Goal: Information Seeking & Learning: Check status

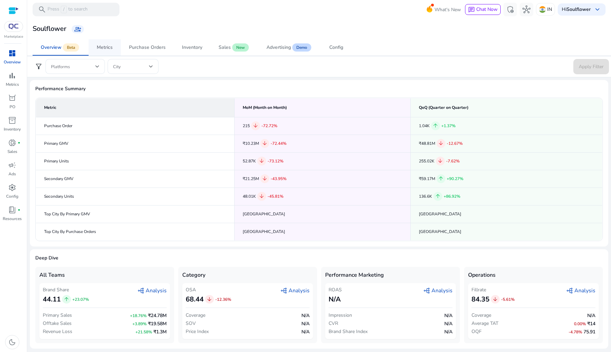
click at [102, 42] on span "Metrics" at bounding box center [105, 47] width 16 height 16
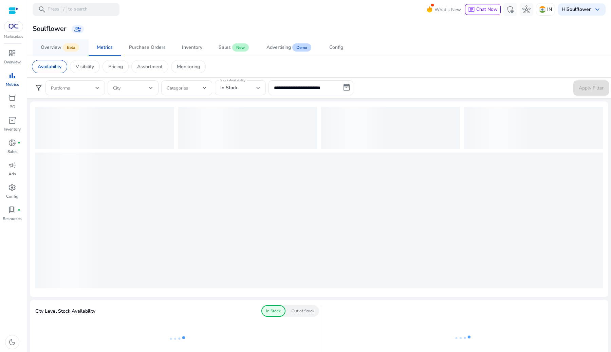
click at [67, 46] on span "Beta" at bounding box center [71, 47] width 16 height 8
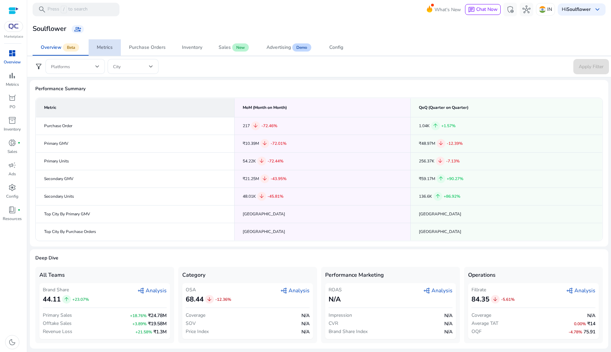
click at [105, 51] on span "Metrics" at bounding box center [105, 47] width 16 height 16
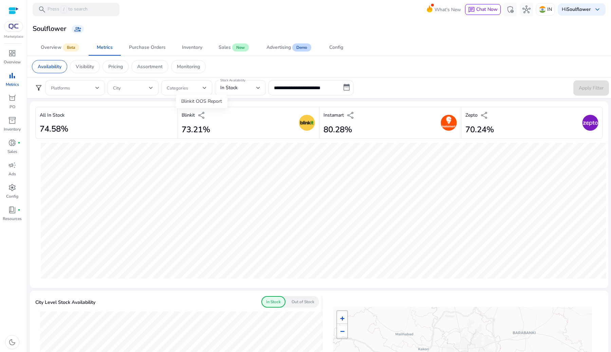
click at [201, 115] on span "share" at bounding box center [201, 115] width 8 height 8
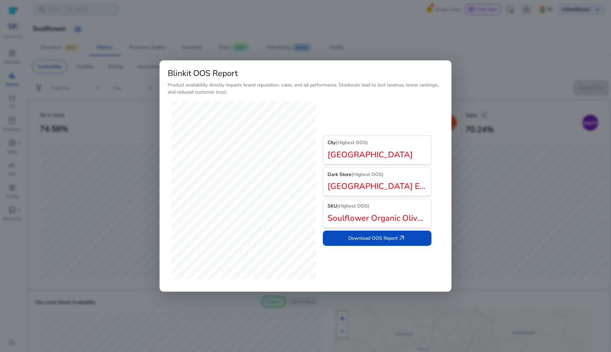
click at [320, 26] on div at bounding box center [305, 176] width 611 height 352
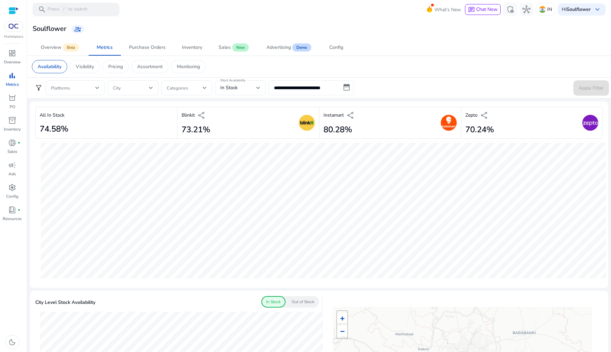
click at [350, 87] on input "**********" at bounding box center [310, 87] width 85 height 15
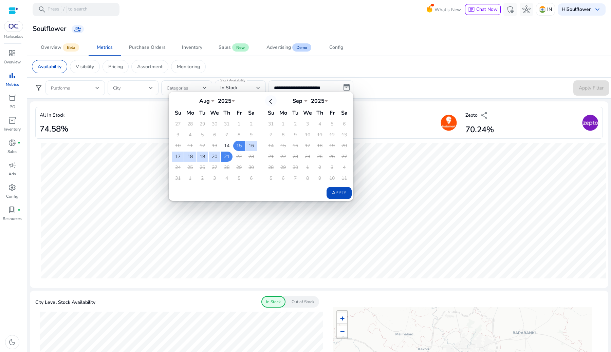
click at [270, 102] on th at bounding box center [271, 100] width 12 height 11
select select "*"
click at [337, 100] on th "Aug *** *** *** *** *** *** *** *** *** *** *** *** 2025 ****" at bounding box center [307, 100] width 60 height 11
click at [208, 98] on select "*** *** *** *** *** *** *** *** *** *** *** ***" at bounding box center [204, 99] width 20 height 5
click at [364, 26] on div "Soulflower group_add" at bounding box center [319, 29] width 578 height 13
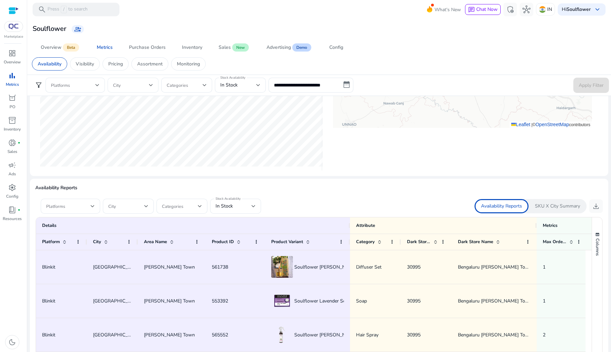
scroll to position [385, 0]
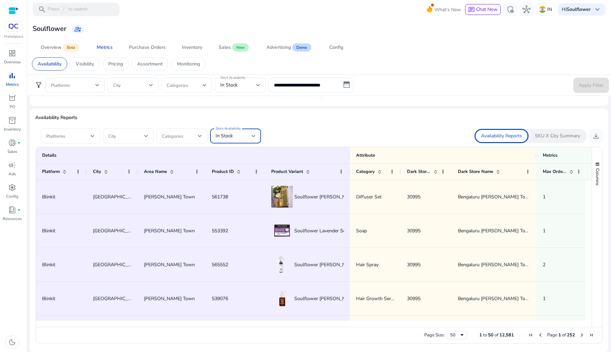
click at [236, 137] on div "In Stock" at bounding box center [233, 135] width 36 height 7
click at [295, 139] on div at bounding box center [305, 176] width 611 height 352
click at [136, 138] on span at bounding box center [126, 135] width 36 height 7
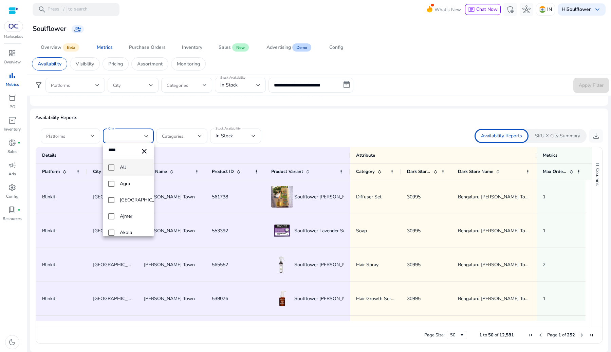
type input "*****"
click at [279, 116] on div at bounding box center [305, 176] width 611 height 352
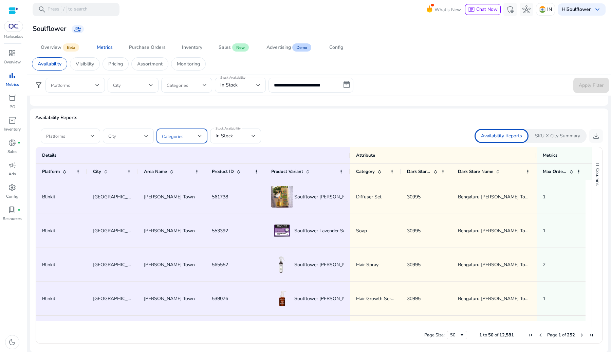
click at [173, 135] on span at bounding box center [180, 135] width 36 height 7
type input "*"
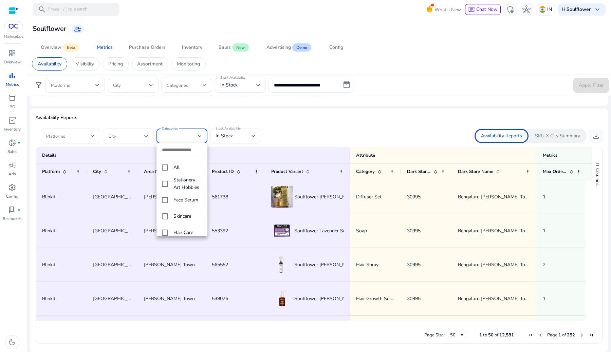
click at [335, 128] on div at bounding box center [305, 176] width 611 height 352
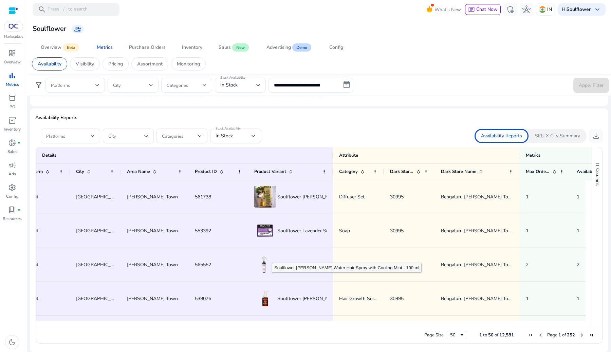
scroll to position [0, 0]
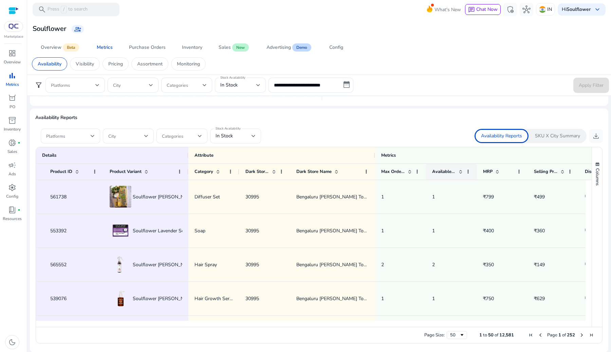
click at [458, 171] on span at bounding box center [460, 171] width 5 height 5
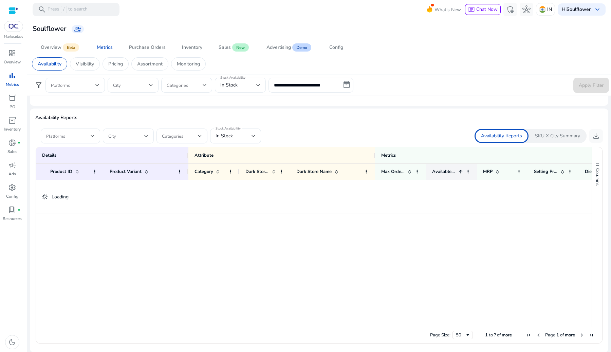
click at [458, 171] on span at bounding box center [460, 171] width 5 height 5
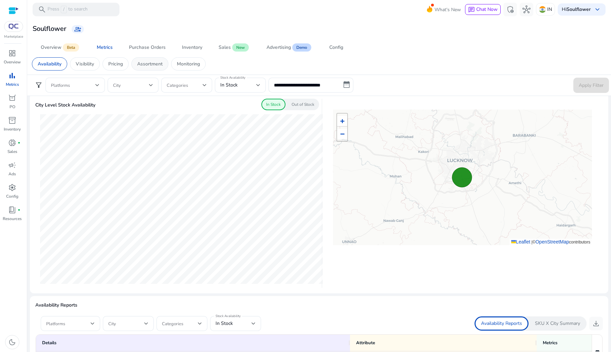
click at [160, 62] on p "Assortment" at bounding box center [149, 63] width 25 height 7
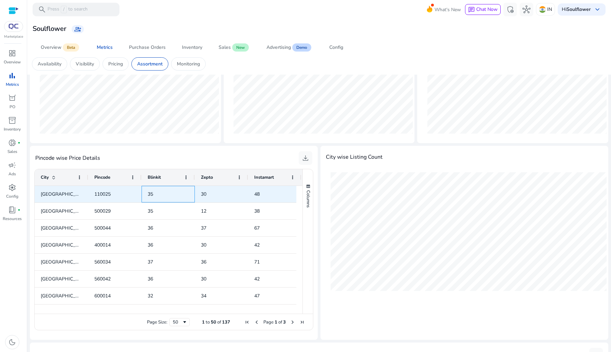
click at [152, 193] on span "35" at bounding box center [150, 194] width 5 height 6
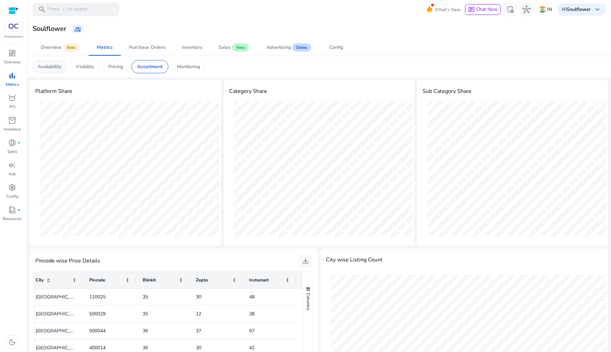
click at [52, 71] on div "Availability" at bounding box center [49, 66] width 35 height 13
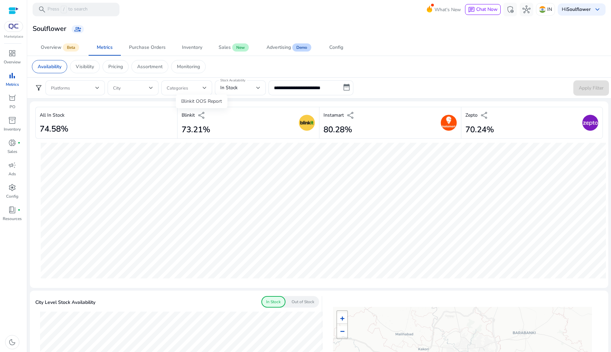
click at [201, 116] on span "share" at bounding box center [201, 115] width 8 height 8
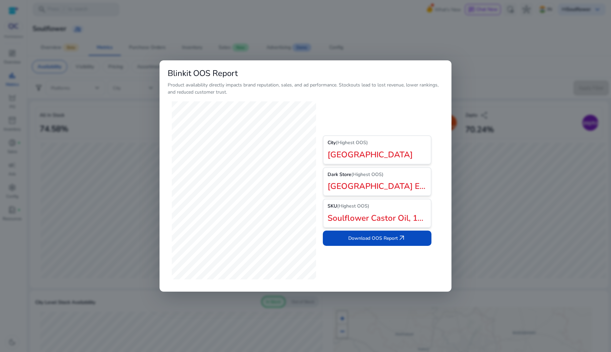
click at [504, 269] on div at bounding box center [305, 176] width 611 height 352
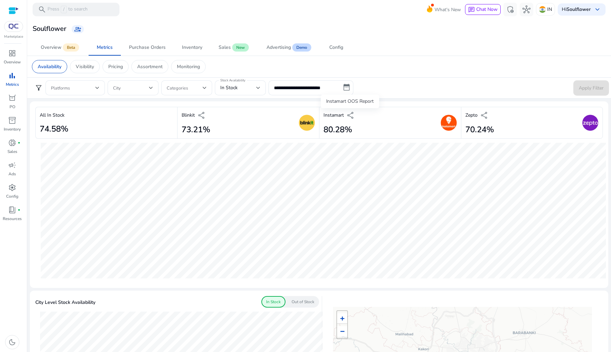
click at [350, 113] on span "share" at bounding box center [350, 115] width 8 height 8
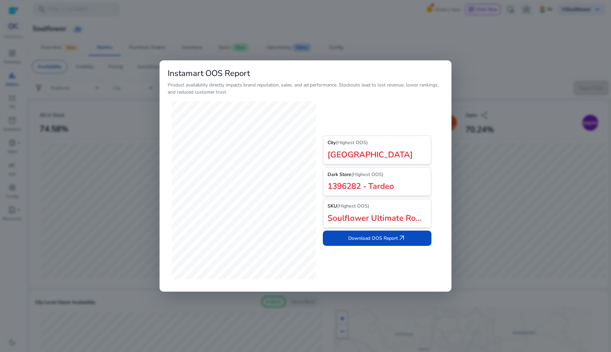
click at [480, 185] on div at bounding box center [305, 176] width 611 height 352
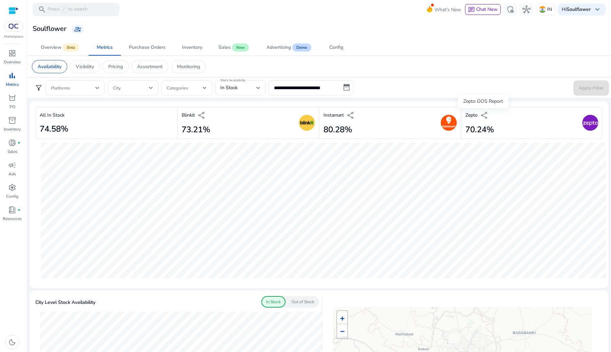
click at [485, 114] on span "share" at bounding box center [484, 115] width 8 height 8
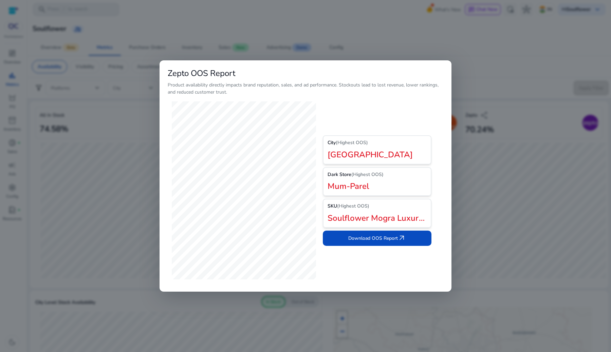
click at [487, 140] on div at bounding box center [305, 176] width 611 height 352
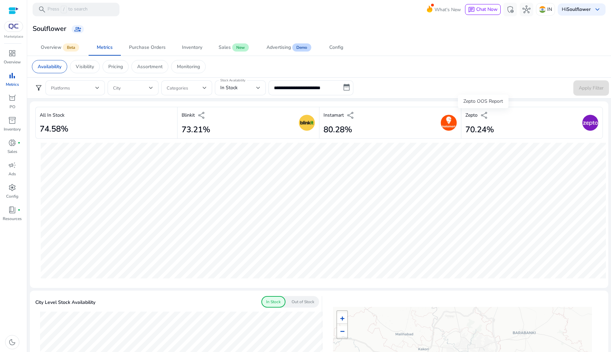
click at [483, 117] on span "share" at bounding box center [484, 115] width 8 height 8
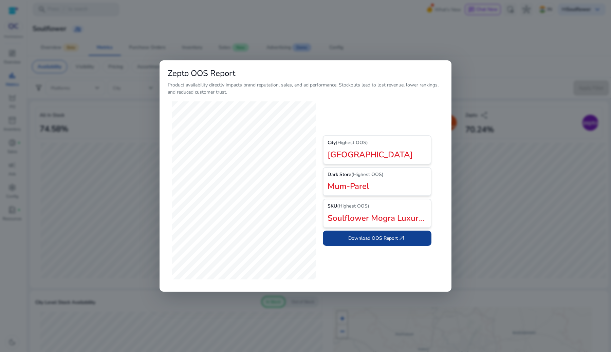
click at [376, 243] on span at bounding box center [377, 238] width 109 height 16
click at [117, 108] on div at bounding box center [305, 176] width 611 height 352
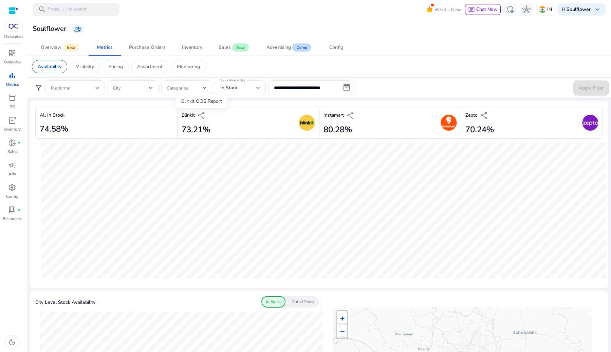
click at [199, 112] on span "share" at bounding box center [201, 115] width 8 height 8
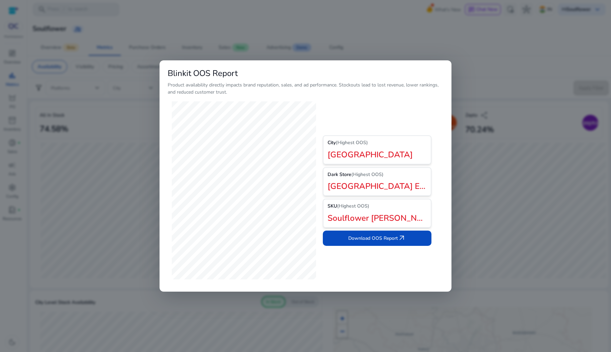
click at [123, 194] on div at bounding box center [305, 176] width 611 height 352
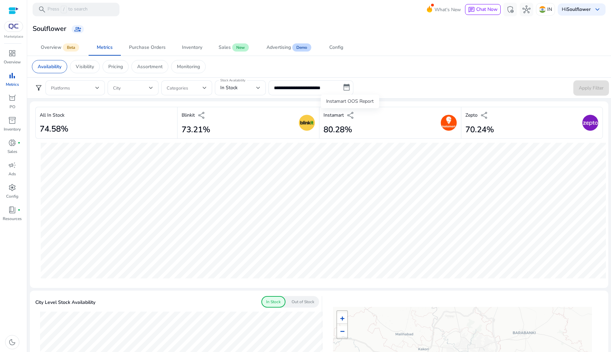
click at [346, 117] on span "share" at bounding box center [350, 115] width 8 height 8
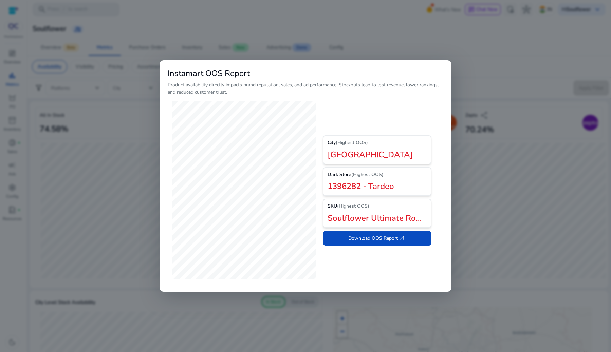
click at [91, 206] on div at bounding box center [305, 176] width 611 height 352
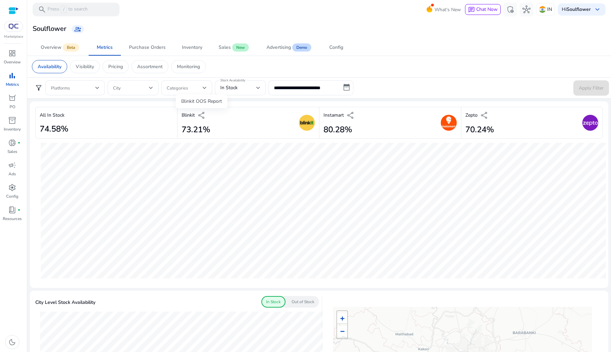
click at [200, 116] on span "share" at bounding box center [201, 115] width 8 height 8
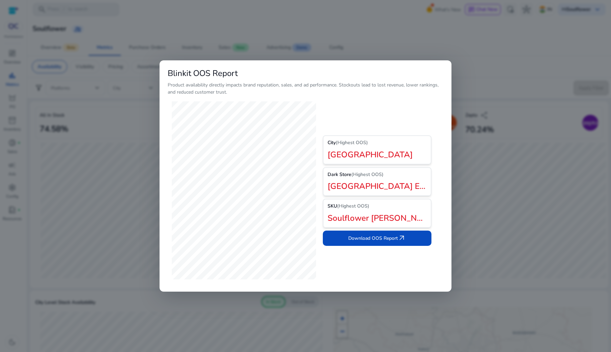
click at [129, 197] on div at bounding box center [305, 176] width 611 height 352
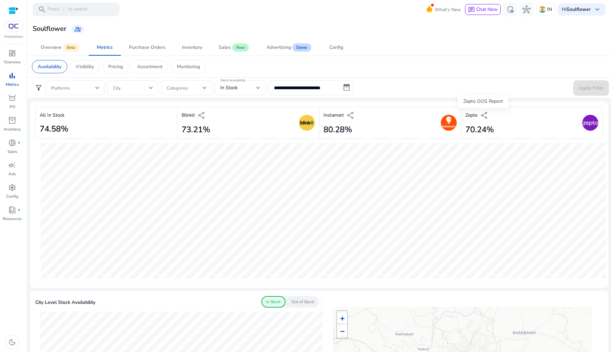
click at [482, 119] on span "share" at bounding box center [484, 115] width 8 height 8
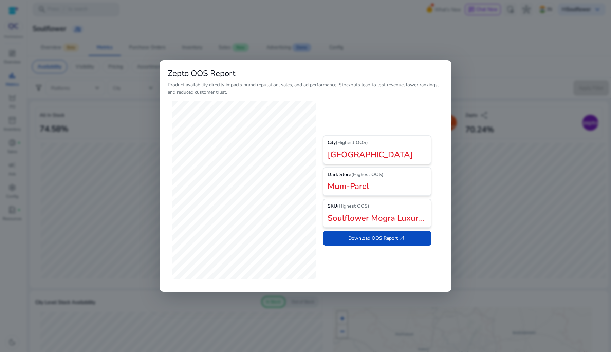
click at [143, 226] on div at bounding box center [305, 176] width 611 height 352
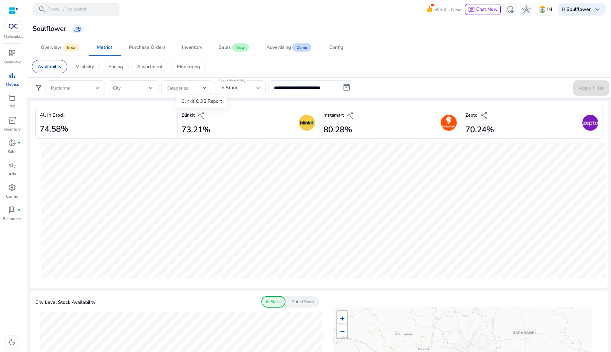
click at [200, 116] on span "share" at bounding box center [201, 115] width 8 height 8
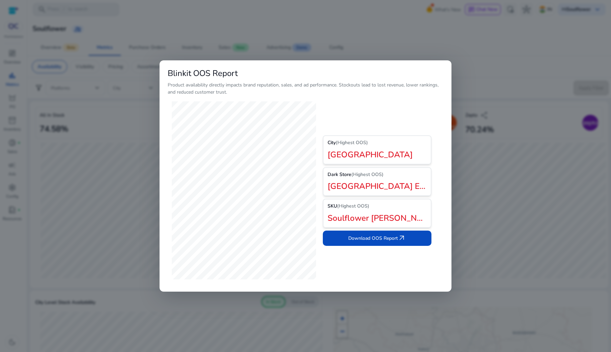
click at [77, 176] on div at bounding box center [305, 176] width 611 height 352
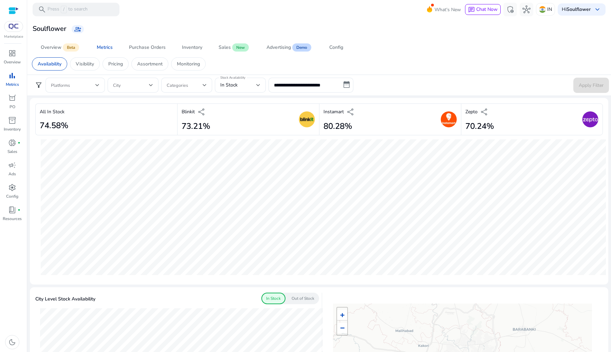
scroll to position [4, 0]
click at [205, 113] on span "share" at bounding box center [201, 111] width 8 height 8
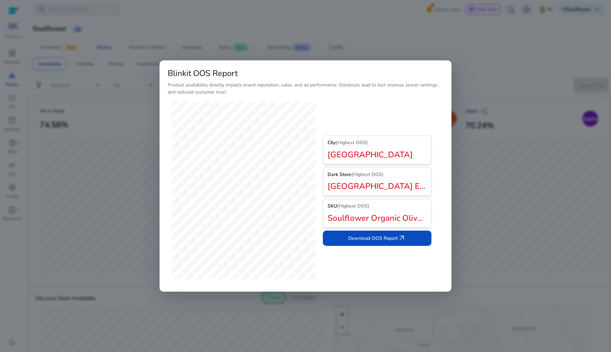
click at [71, 173] on div at bounding box center [305, 176] width 611 height 352
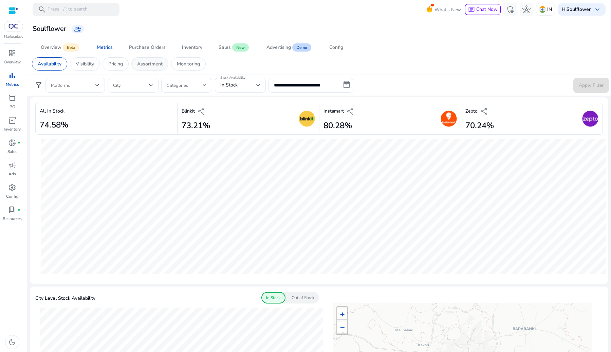
click at [150, 66] on p "Assortment" at bounding box center [149, 63] width 25 height 7
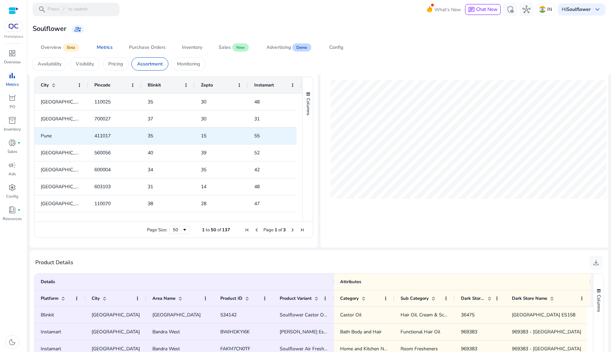
scroll to position [194, 0]
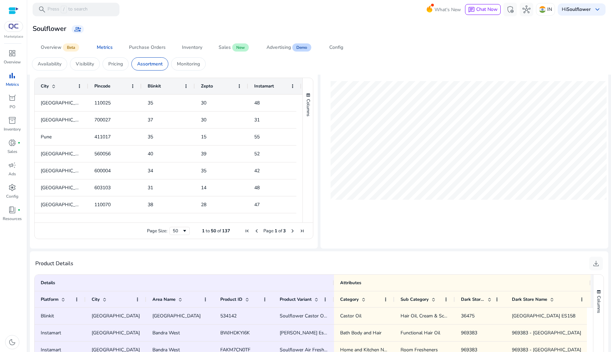
click at [51, 86] on span at bounding box center [53, 85] width 5 height 5
click at [51, 90] on div "City 1" at bounding box center [58, 86] width 34 height 13
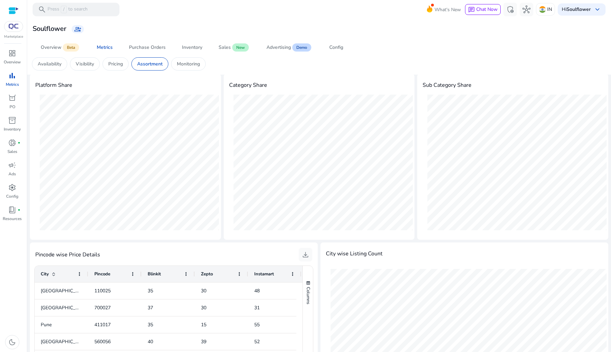
scroll to position [0, 0]
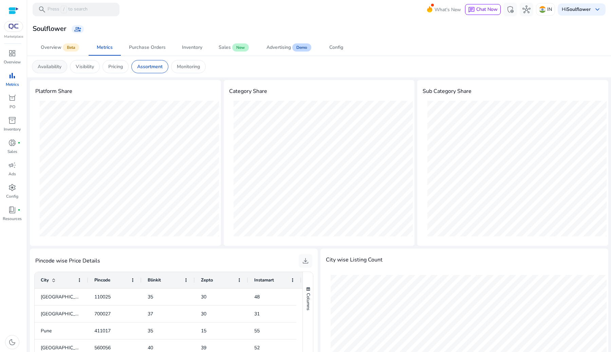
click at [49, 69] on p "Availability" at bounding box center [50, 66] width 24 height 7
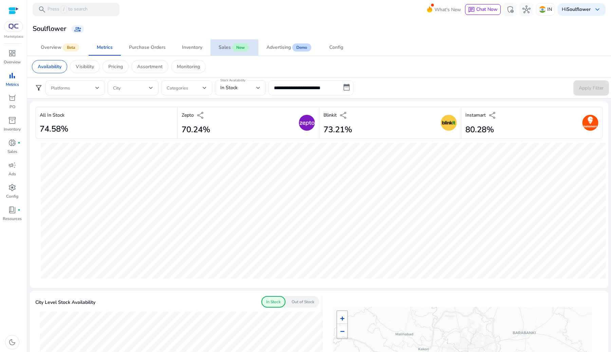
click at [216, 49] on link "Sales New" at bounding box center [234, 47] width 48 height 16
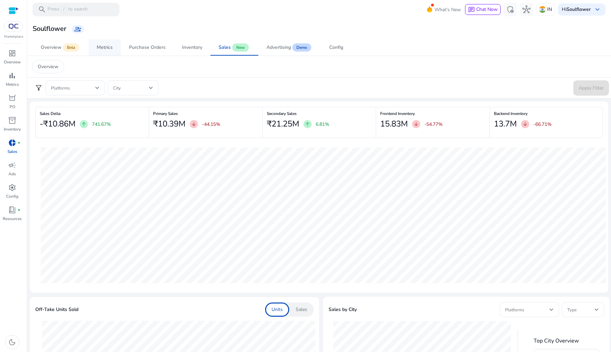
click at [98, 54] on span "Metrics" at bounding box center [105, 47] width 16 height 16
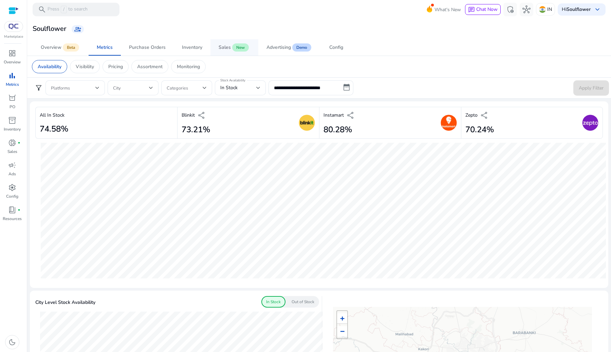
click at [225, 45] on div "Sales" at bounding box center [225, 47] width 12 height 5
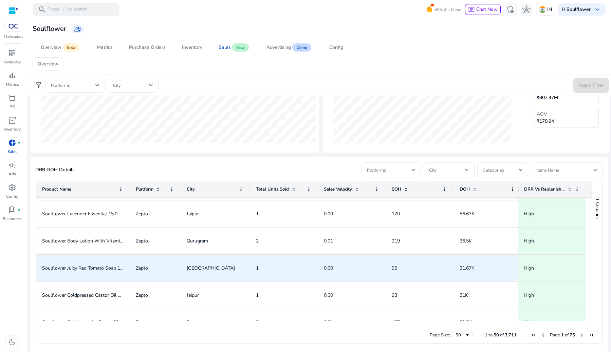
scroll to position [176, 0]
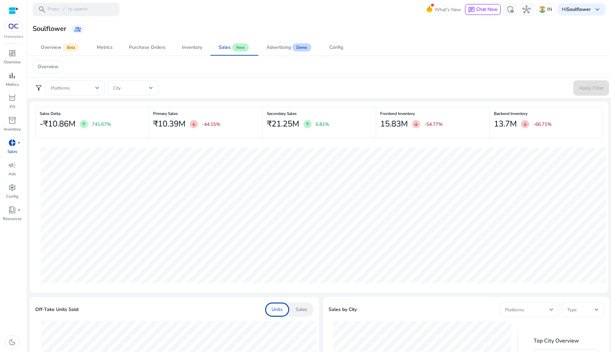
scroll to position [373, 0]
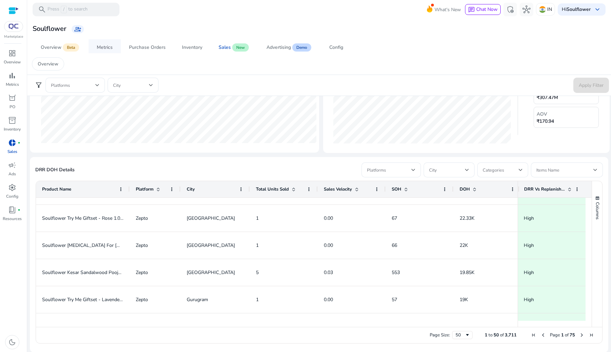
click at [104, 52] on span "Metrics" at bounding box center [105, 47] width 16 height 16
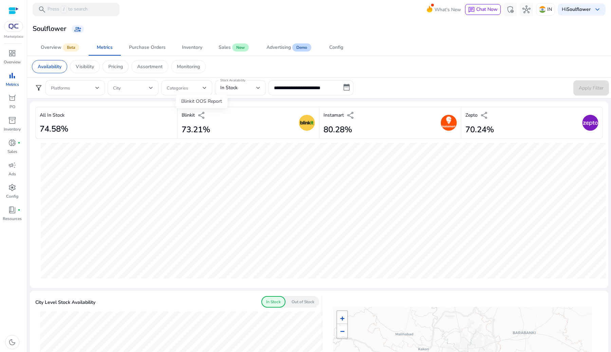
click at [203, 115] on span "share" at bounding box center [201, 115] width 8 height 8
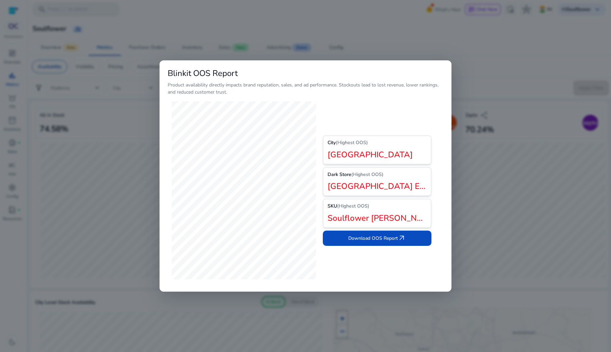
click at [81, 188] on div at bounding box center [305, 176] width 611 height 352
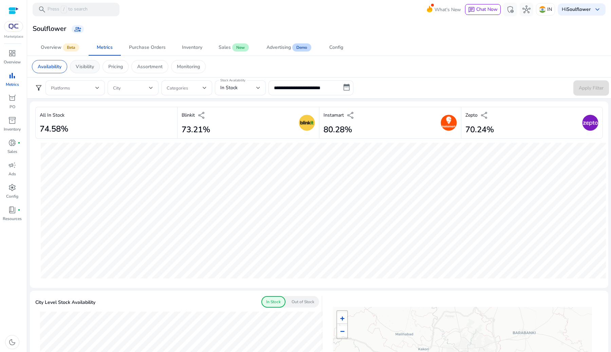
click at [91, 71] on div "Visibility" at bounding box center [85, 66] width 30 height 13
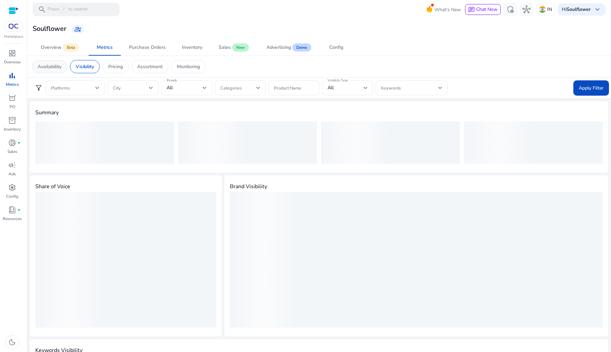
click at [57, 65] on p "Availability" at bounding box center [50, 66] width 24 height 7
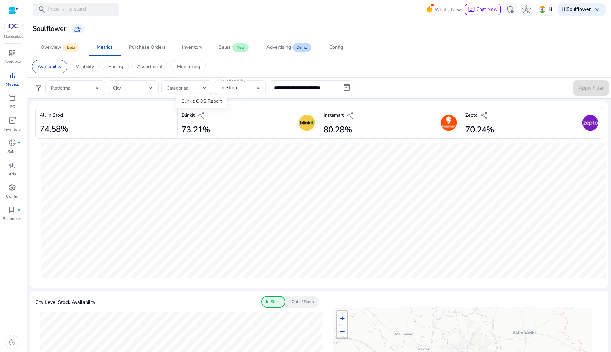
click at [202, 108] on div "Blinkit OOS Report" at bounding box center [202, 102] width 52 height 14
click at [202, 113] on span "share" at bounding box center [201, 115] width 8 height 8
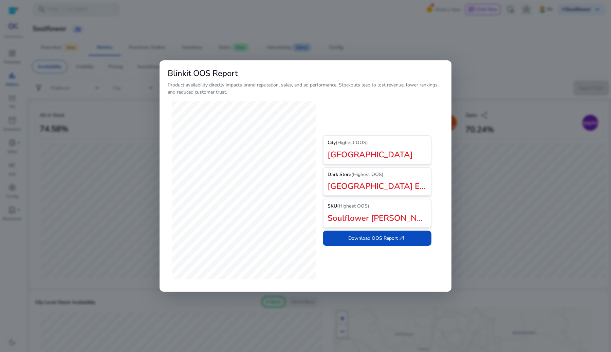
click at [531, 139] on div at bounding box center [305, 176] width 611 height 352
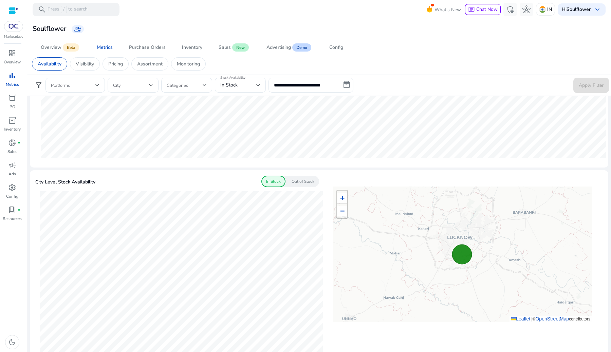
click at [305, 183] on p "Out of Stock" at bounding box center [302, 181] width 23 height 6
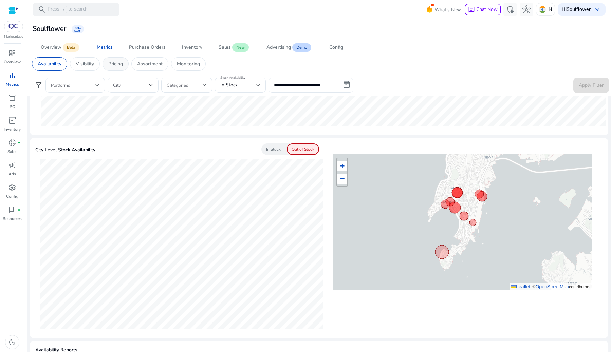
click at [128, 62] on div "Pricing" at bounding box center [115, 63] width 26 height 13
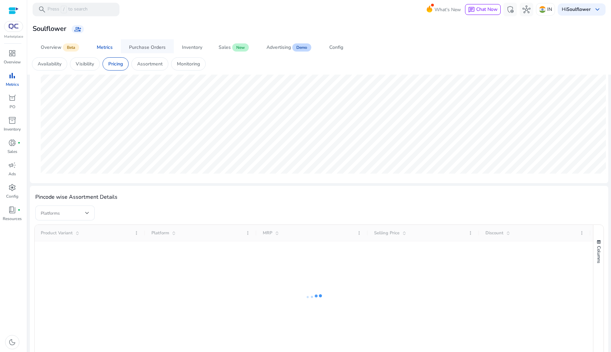
scroll to position [104, 0]
click at [187, 67] on p "Monitoring" at bounding box center [188, 63] width 23 height 7
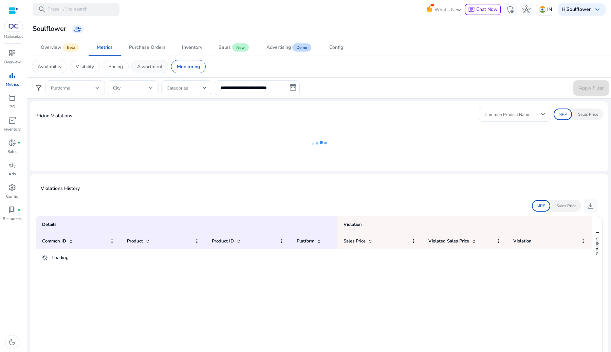
click at [142, 61] on div "Assortment" at bounding box center [149, 66] width 37 height 13
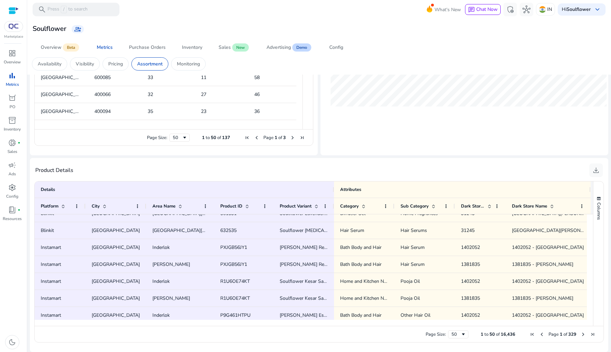
scroll to position [465, 0]
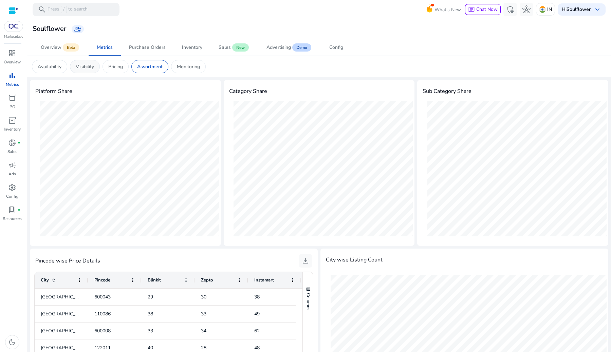
click at [77, 66] on p "Visibility" at bounding box center [85, 66] width 18 height 7
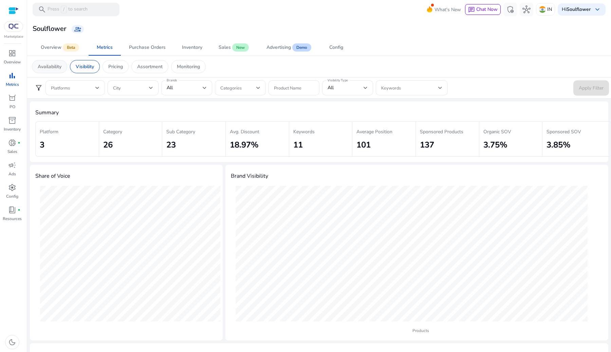
click at [43, 70] on div "Availability" at bounding box center [49, 66] width 35 height 13
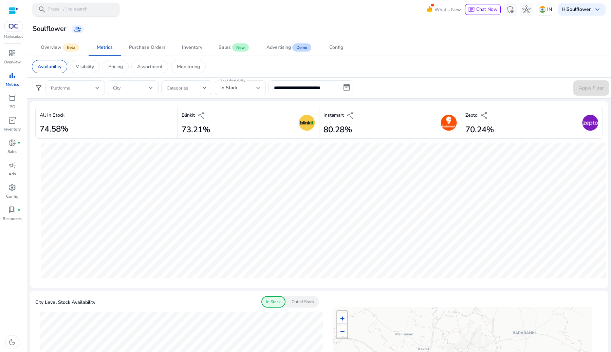
scroll to position [14, 0]
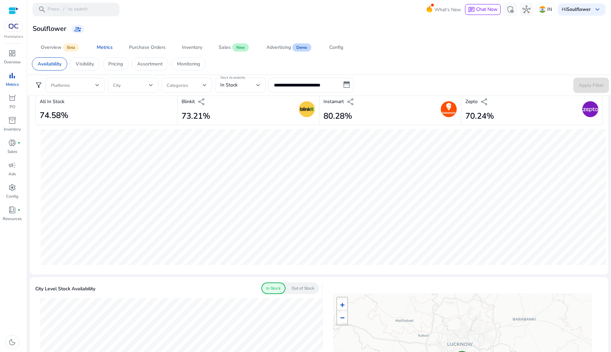
click at [133, 87] on span at bounding box center [131, 84] width 36 height 7
click at [162, 247] on div at bounding box center [305, 176] width 611 height 352
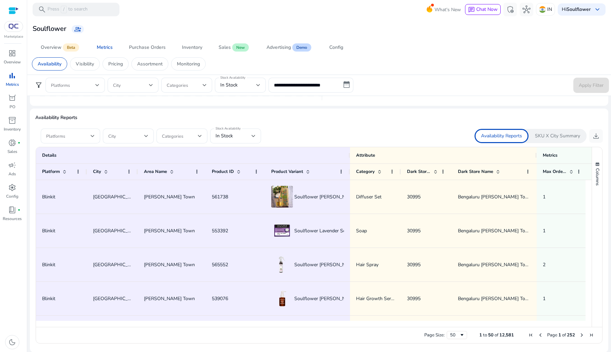
scroll to position [1, 0]
click at [186, 135] on span at bounding box center [180, 135] width 36 height 7
type input "****"
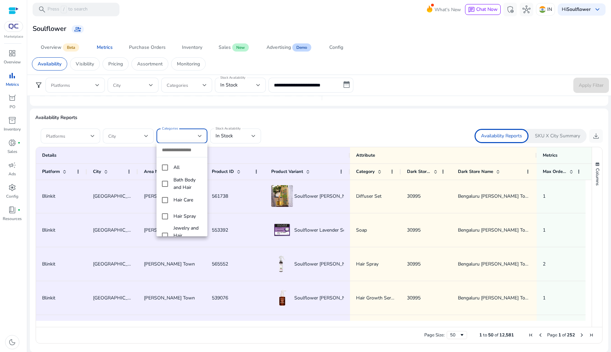
click at [321, 125] on div at bounding box center [305, 176] width 611 height 352
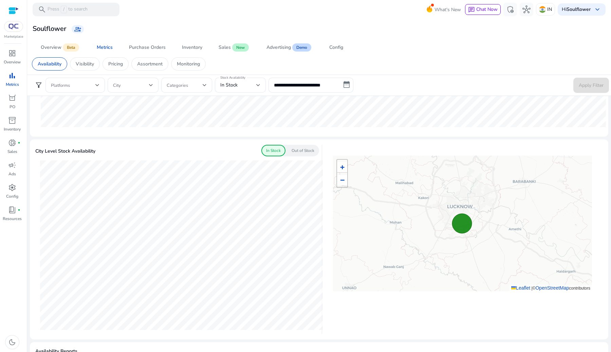
scroll to position [0, 0]
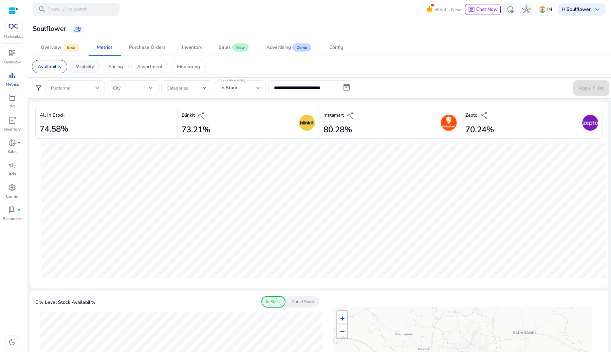
click at [98, 68] on div "Visibility" at bounding box center [85, 66] width 30 height 13
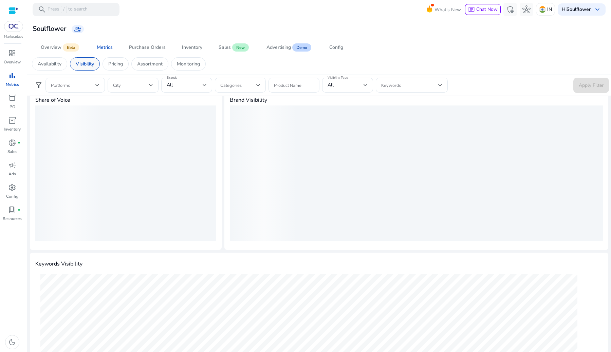
scroll to position [87, 0]
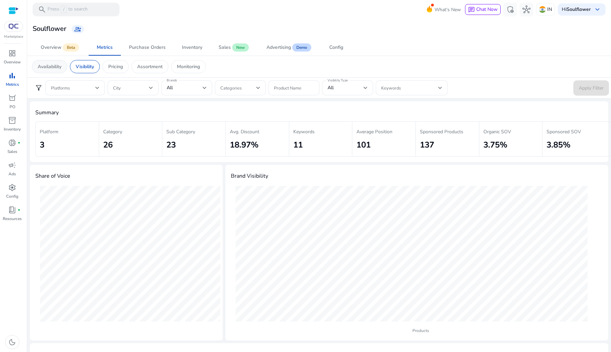
click at [51, 65] on p "Availability" at bounding box center [50, 66] width 24 height 7
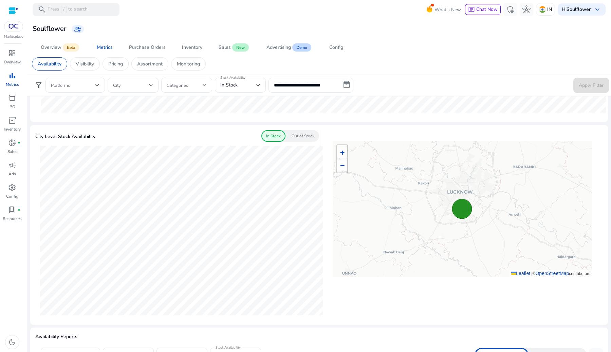
scroll to position [185, 0]
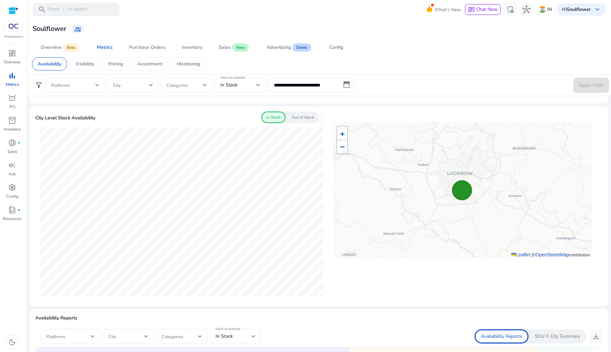
click at [302, 117] on p "Out of Stock" at bounding box center [302, 117] width 23 height 6
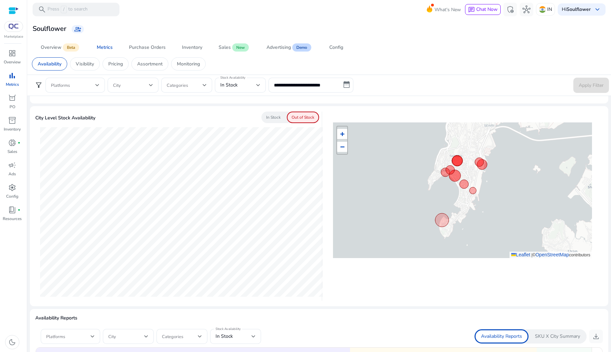
click at [268, 121] on div "In Stock" at bounding box center [273, 118] width 24 height 12
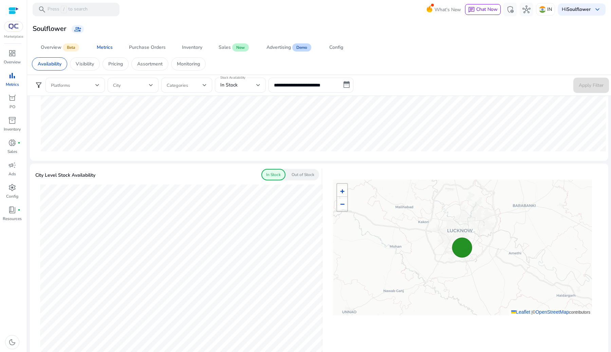
scroll to position [141, 0]
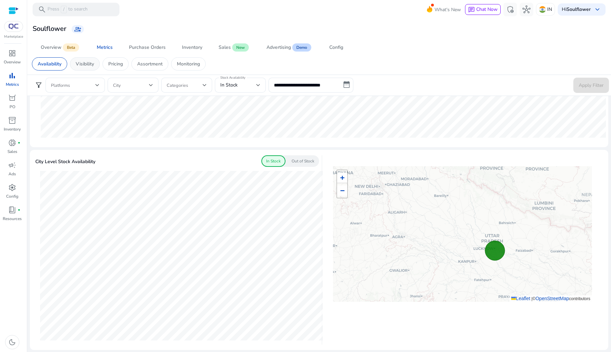
click at [89, 68] on div "Visibility" at bounding box center [85, 63] width 30 height 13
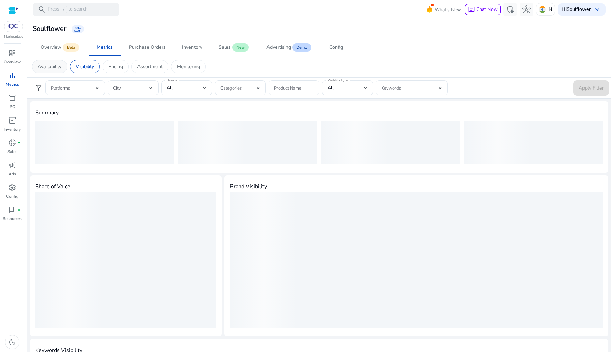
click at [55, 68] on p "Availability" at bounding box center [50, 66] width 24 height 7
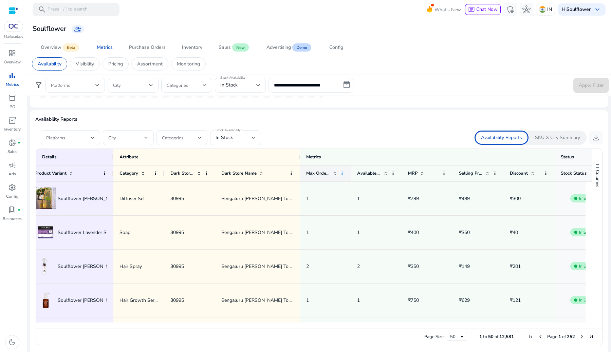
click at [341, 174] on span at bounding box center [341, 173] width 5 height 5
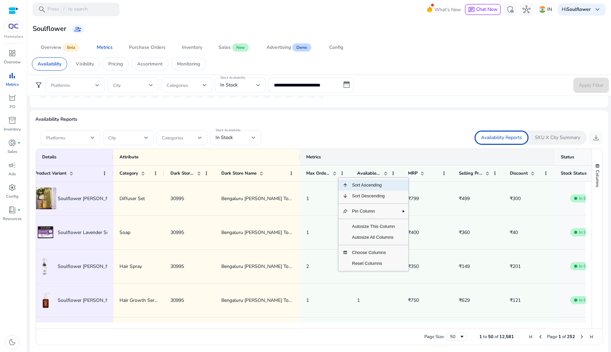
click at [361, 158] on div "Metrics" at bounding box center [427, 157] width 242 height 10
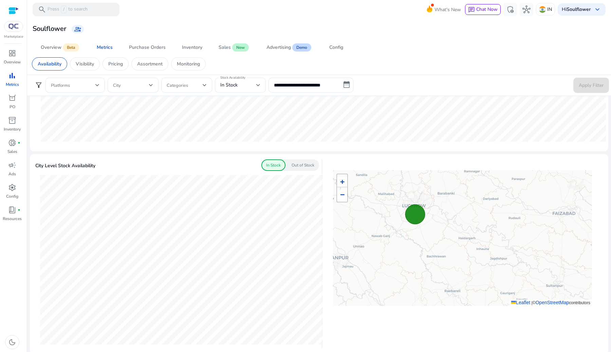
scroll to position [139, 0]
click at [81, 64] on p "Visibility" at bounding box center [85, 63] width 18 height 7
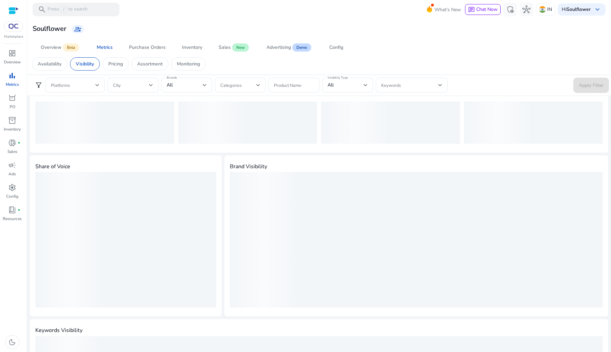
scroll to position [24, 0]
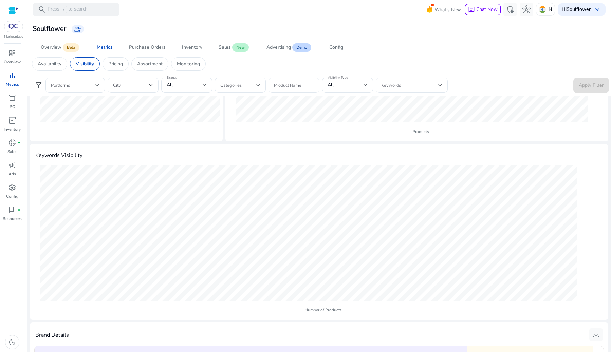
scroll to position [205, 0]
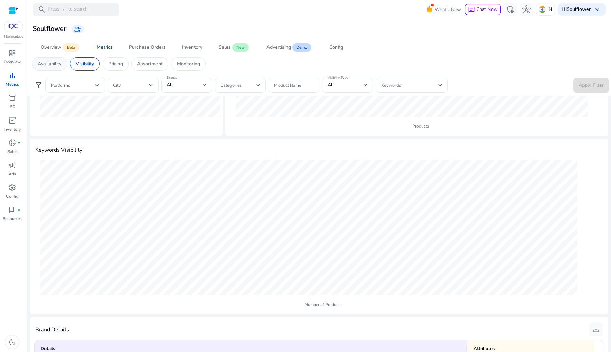
click at [56, 66] on p "Availability" at bounding box center [50, 63] width 24 height 7
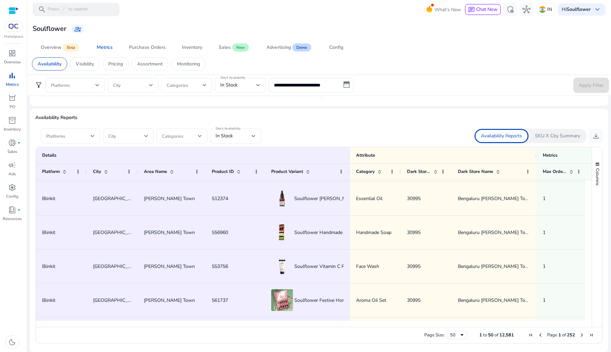
click at [563, 140] on div "SKU X City Summary" at bounding box center [557, 136] width 58 height 14
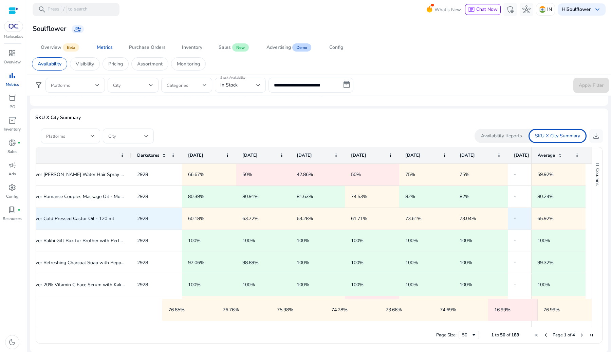
scroll to position [0, 0]
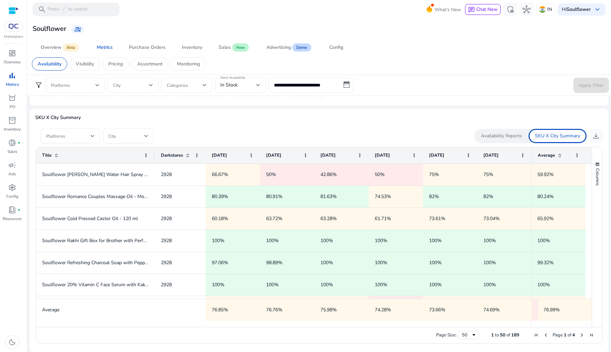
click at [497, 140] on div "Availability Reports" at bounding box center [501, 136] width 54 height 14
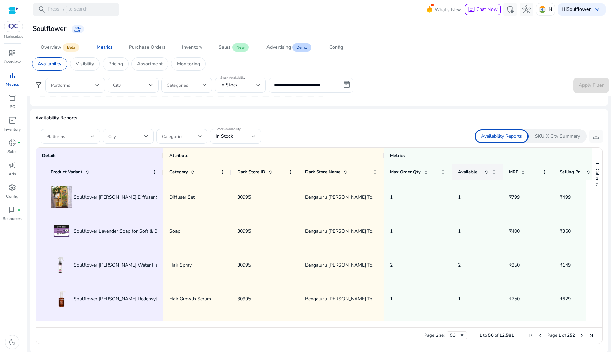
click at [486, 170] on span at bounding box center [486, 171] width 5 height 5
click at [484, 173] on span at bounding box center [486, 171] width 5 height 5
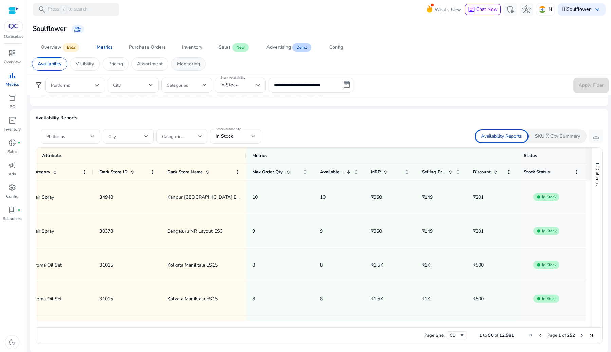
click at [192, 62] on p "Monitoring" at bounding box center [188, 63] width 23 height 7
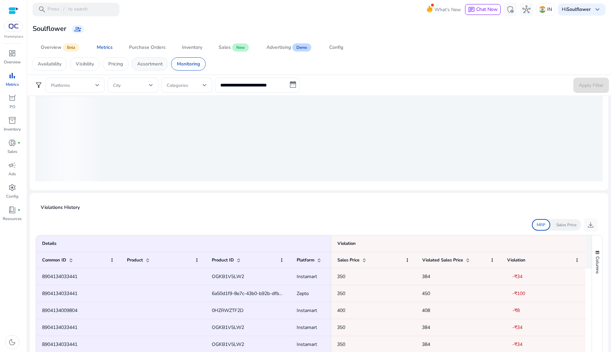
click at [150, 69] on div "Assortment" at bounding box center [149, 63] width 37 height 13
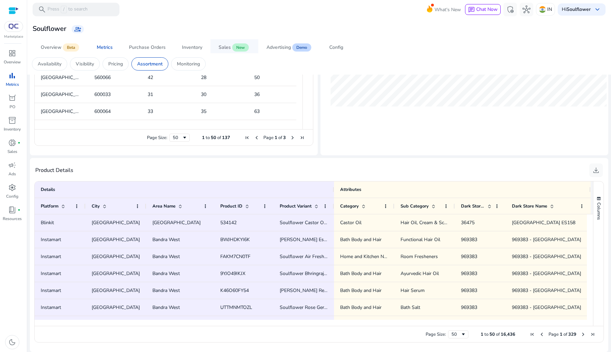
click at [240, 43] on span "New" at bounding box center [240, 47] width 17 height 8
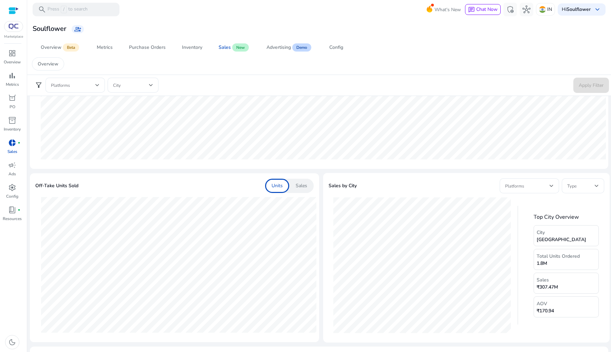
click at [101, 53] on div "Overview" at bounding box center [318, 63] width 585 height 21
click at [105, 46] on div "Metrics" at bounding box center [105, 47] width 16 height 5
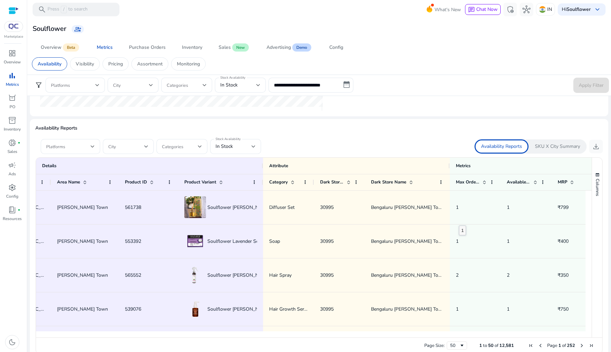
scroll to position [0, 64]
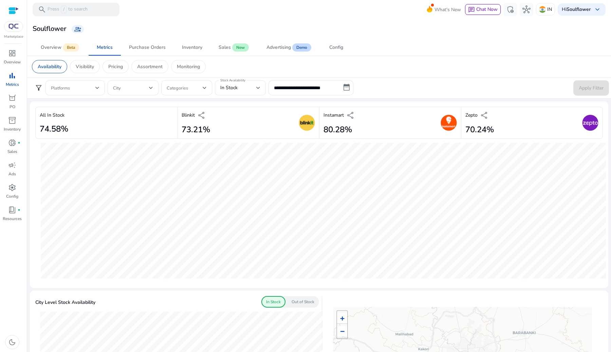
scroll to position [0, 147]
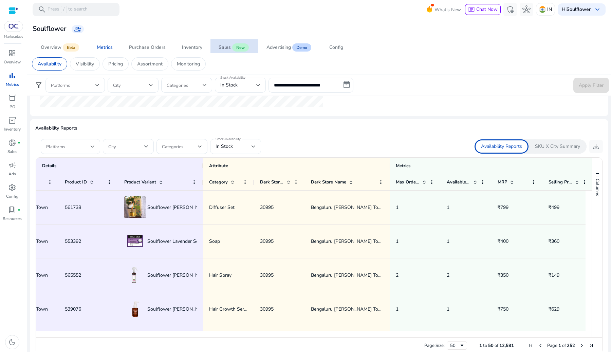
click at [227, 49] on div "Sales" at bounding box center [225, 47] width 12 height 5
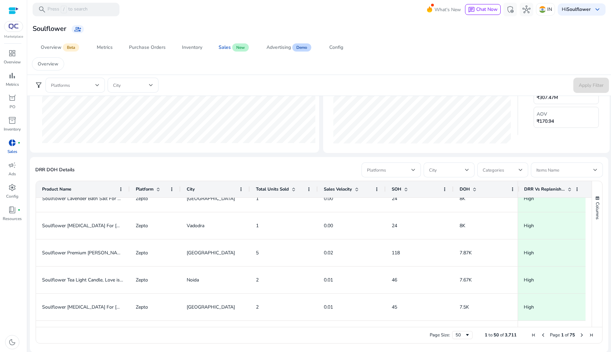
click at [568, 188] on span at bounding box center [569, 189] width 5 height 5
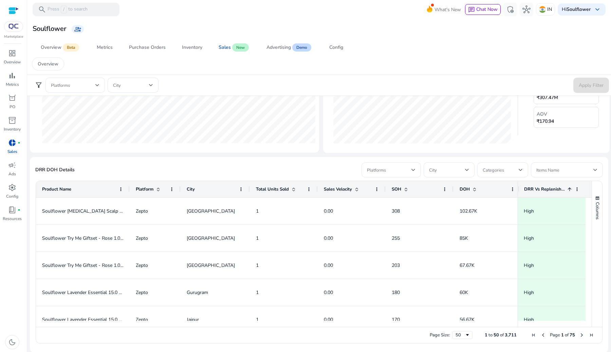
click at [567, 190] on span at bounding box center [569, 189] width 5 height 5
click at [400, 170] on span at bounding box center [389, 169] width 44 height 7
click at [394, 187] on div "Zepto" at bounding box center [387, 187] width 22 height 7
click at [305, 170] on div at bounding box center [305, 176] width 611 height 352
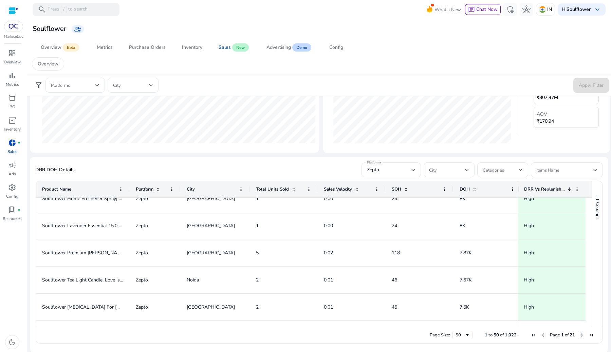
click at [448, 333] on div "Page Size: 50" at bounding box center [451, 335] width 43 height 8
click at [455, 333] on div "50" at bounding box center [459, 335] width 9 height 6
click at [579, 337] on span "Next Page" at bounding box center [581, 335] width 5 height 5
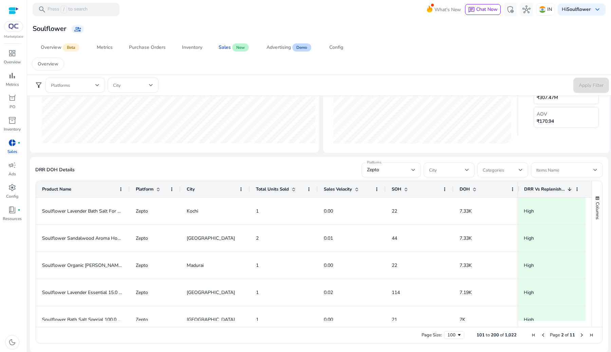
click at [579, 337] on span "Next Page" at bounding box center [581, 335] width 5 height 5
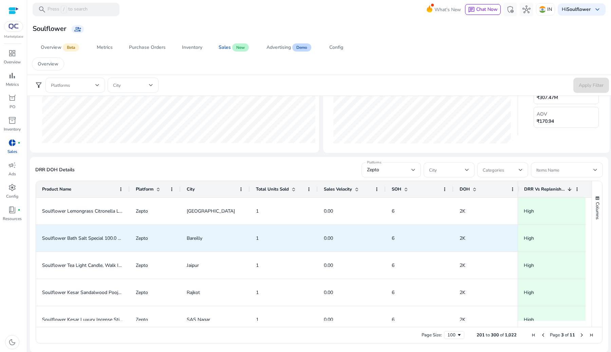
click at [420, 235] on span "6" at bounding box center [420, 238] width 56 height 14
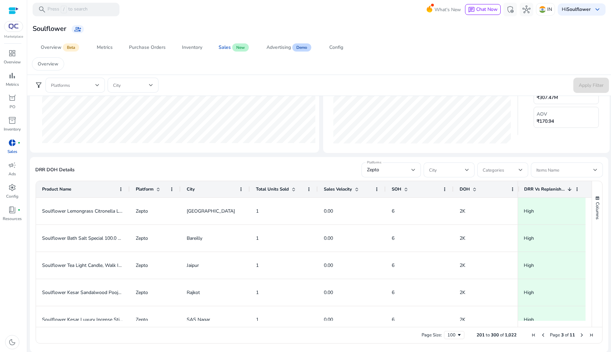
click at [443, 56] on div "Overview" at bounding box center [318, 63] width 585 height 21
click at [580, 335] on span "Next Page" at bounding box center [581, 335] width 5 height 5
click at [579, 335] on span "Next Page" at bounding box center [581, 335] width 5 height 5
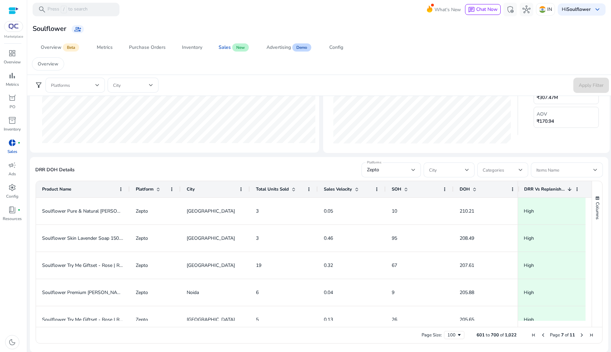
click at [579, 335] on span "Next Page" at bounding box center [581, 335] width 5 height 5
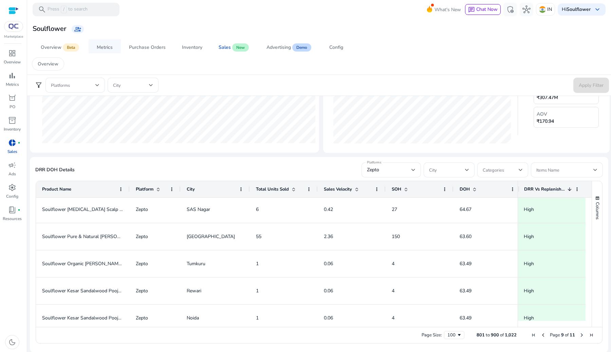
click at [103, 48] on div "Metrics" at bounding box center [105, 47] width 16 height 5
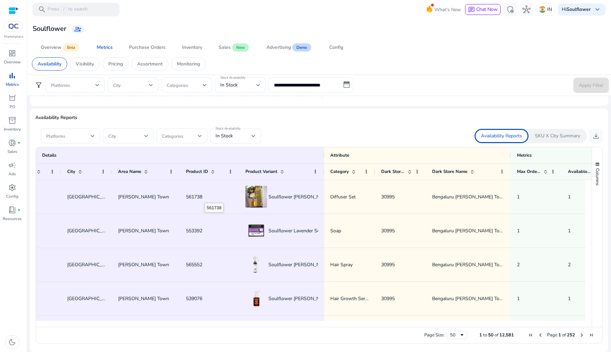
scroll to position [0, 29]
